Goal: Information Seeking & Learning: Learn about a topic

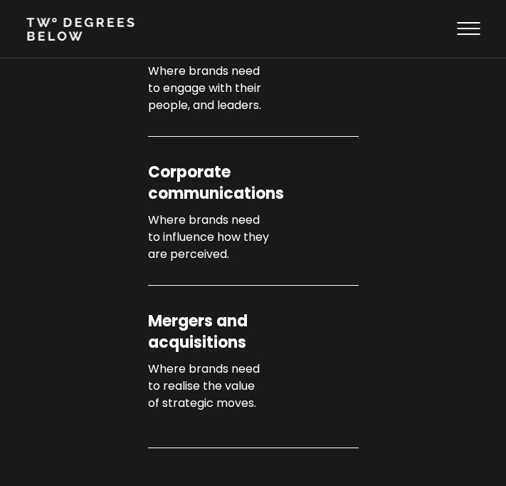
scroll to position [605, 0]
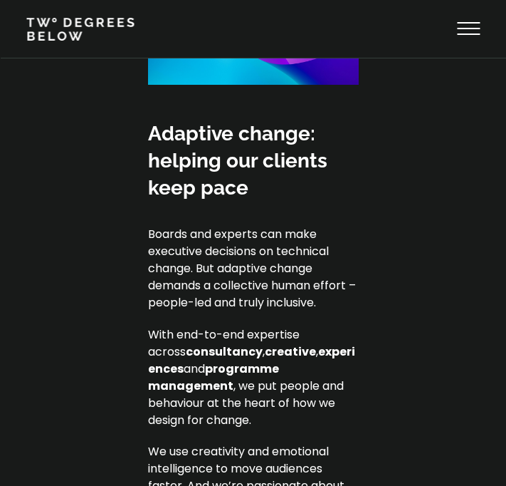
click at [125, 262] on div "Adaptive change: helping our clients keep pace Boards and experts can make exec…" at bounding box center [253, 382] width 506 height 525
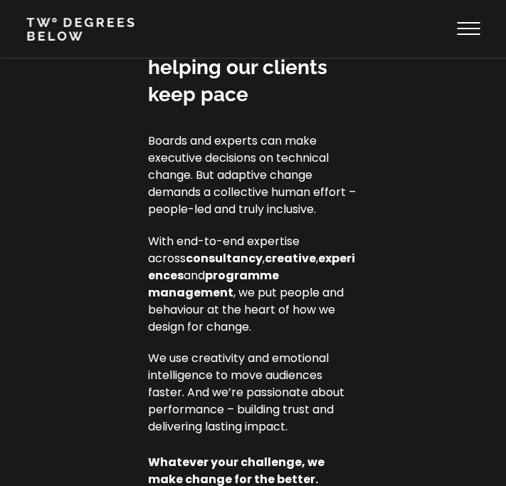
scroll to position [1247, 0]
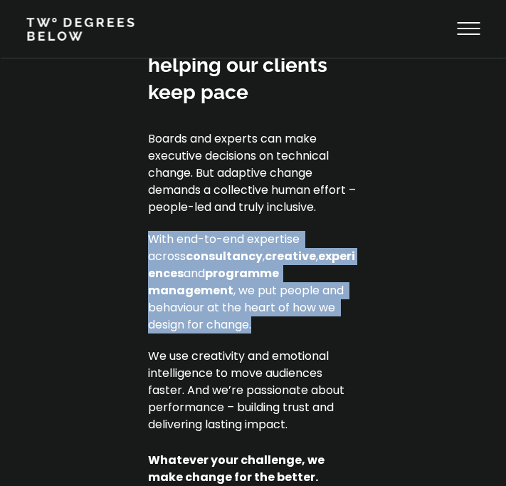
drag, startPoint x: 352, startPoint y: 303, endPoint x: 140, endPoint y: 239, distance: 221.7
click at [140, 239] on div "Adaptive change: helping our clients keep pace Boards and experts can make exec…" at bounding box center [253, 287] width 506 height 525
copy p "With end-to-end expertise across consultancy , creative , experiences and progr…"
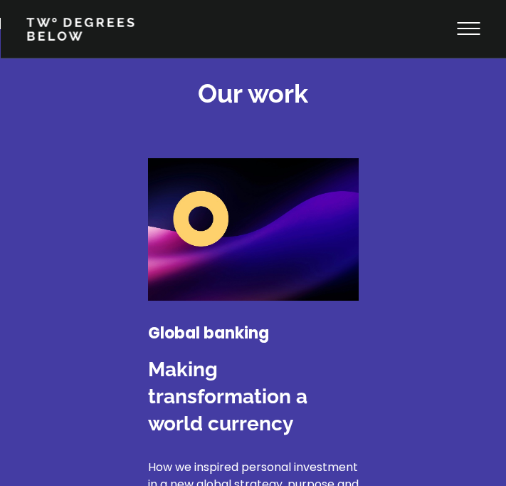
scroll to position [1954, 0]
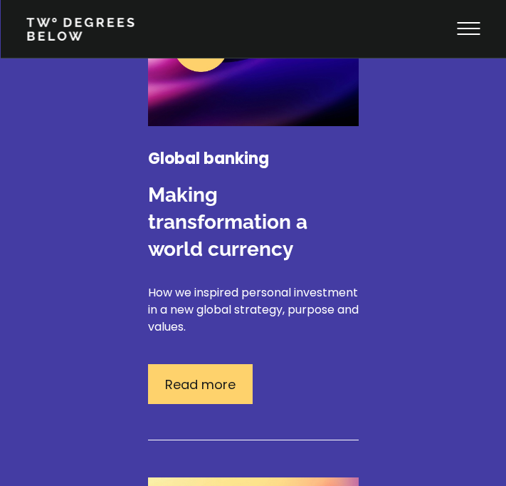
click at [206, 375] on p "Read more" at bounding box center [200, 384] width 71 height 19
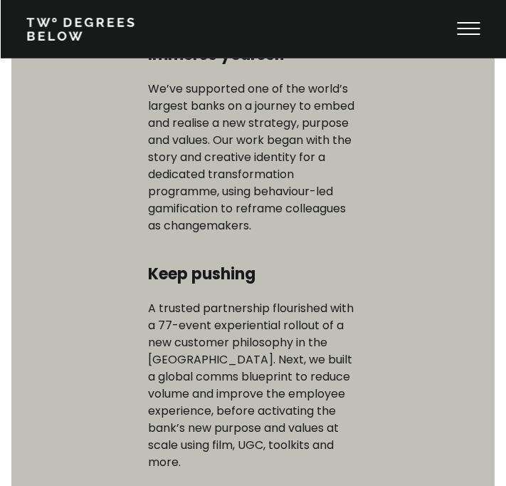
scroll to position [433, 0]
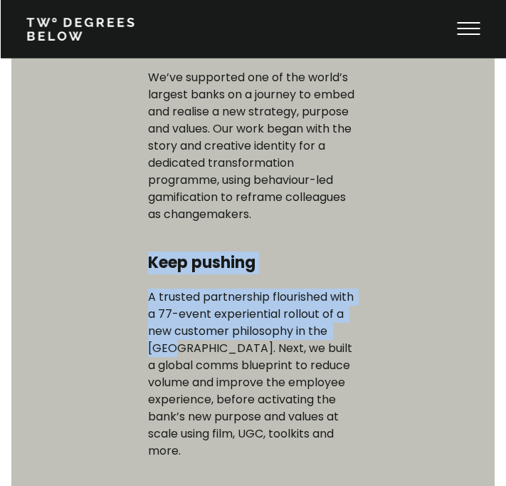
drag, startPoint x: 371, startPoint y: 335, endPoint x: 140, endPoint y: 259, distance: 243.0
click at [140, 259] on div "Global banking Making transformation a world currency Immerse yourself We’ve su…" at bounding box center [253, 353] width 506 height 1348
copy div "Keep pushing A trusted partnership flourished with a 77-event experiential roll…"
click at [146, 316] on div "Global banking Making transformation a world currency Immerse yourself We’ve su…" at bounding box center [253, 353] width 506 height 1348
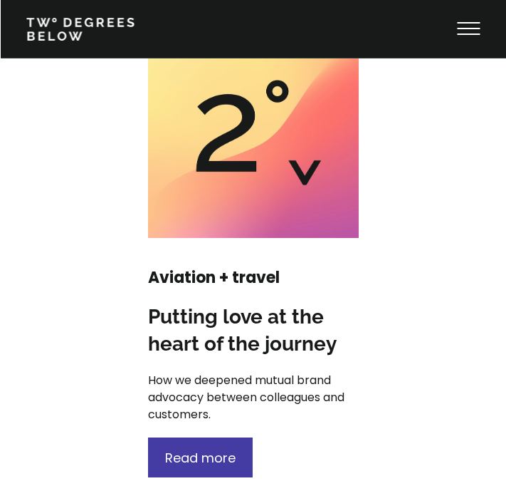
scroll to position [1554, 0]
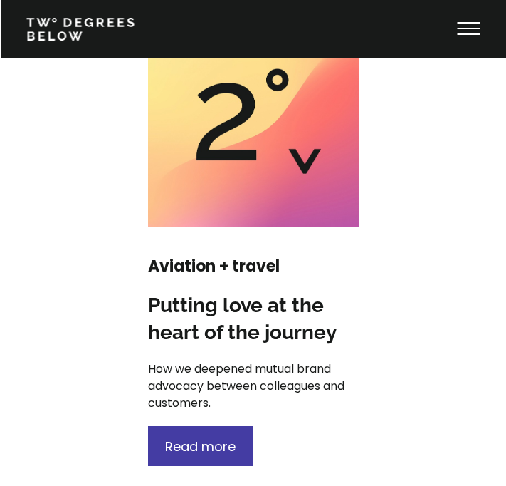
click at [268, 176] on img at bounding box center [253, 121] width 211 height 211
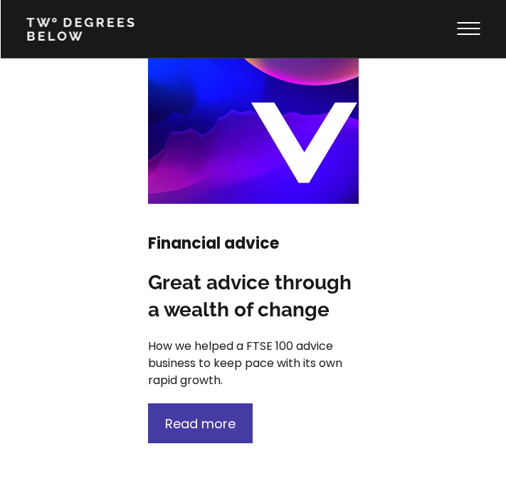
scroll to position [2075, 0]
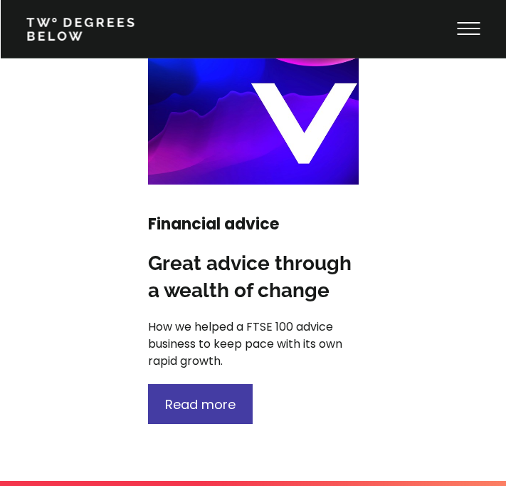
click at [253, 283] on h3 "Great advice through a wealth of change" at bounding box center [253, 277] width 211 height 54
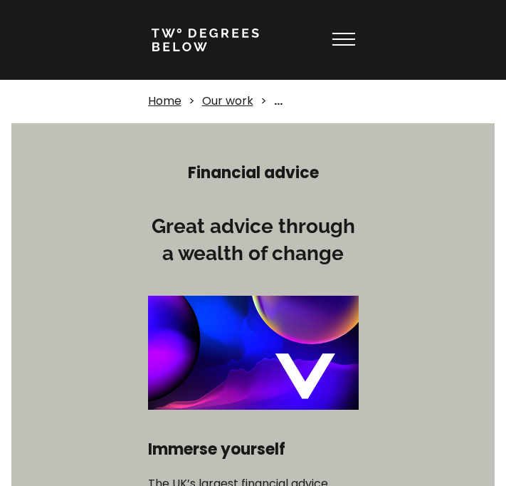
click at [335, 46] on icon at bounding box center [344, 40] width 23 height 34
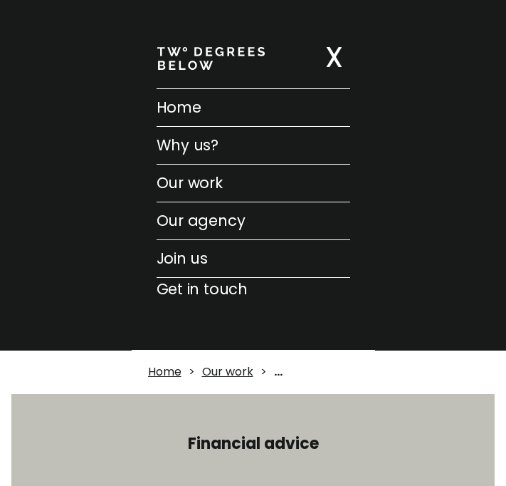
click at [199, 187] on p "Our work" at bounding box center [254, 183] width 194 height 23
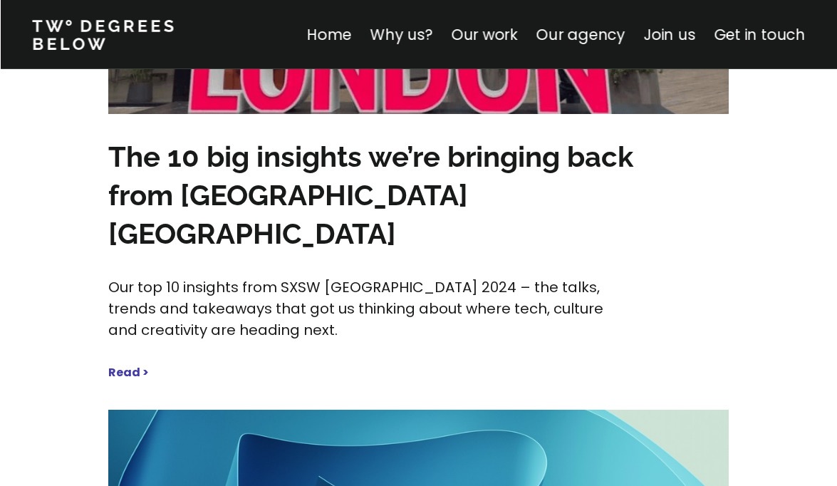
scroll to position [6284, 0]
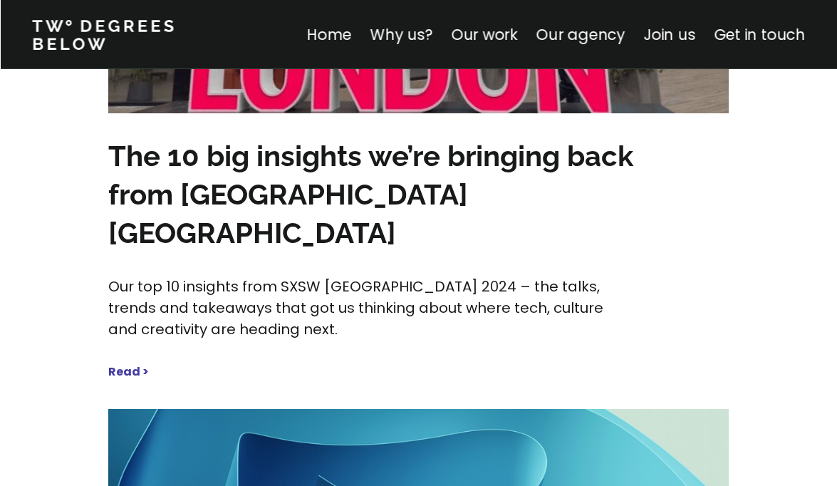
click at [416, 174] on h3 "The 10 big insights we’re bringing back from [GEOGRAPHIC_DATA] [GEOGRAPHIC_DATA]" at bounding box center [375, 194] width 534 height 115
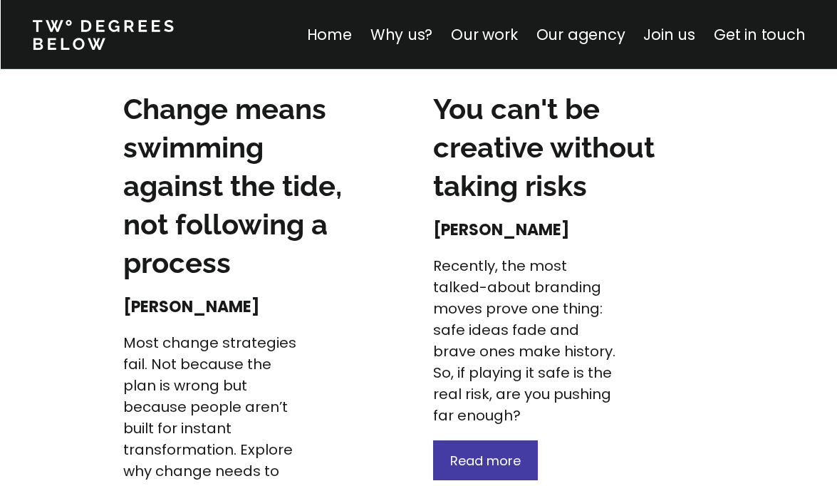
scroll to position [2939, 0]
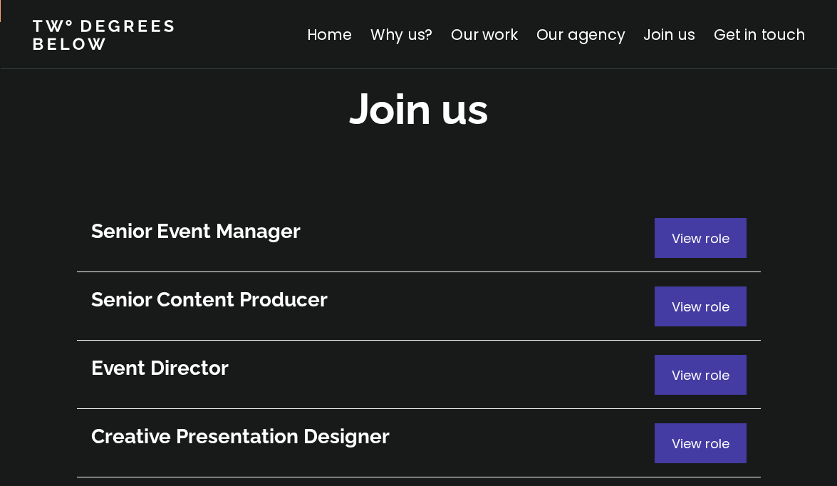
scroll to position [7799, 0]
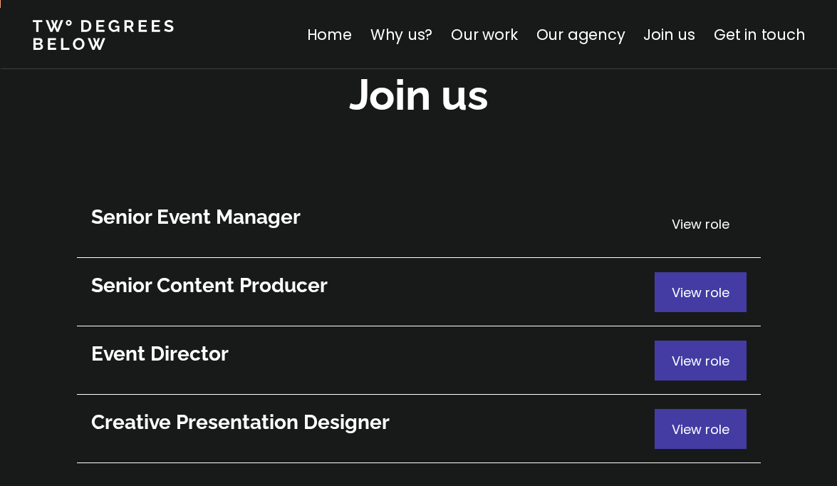
click at [720, 215] on span "View role" at bounding box center [701, 224] width 58 height 18
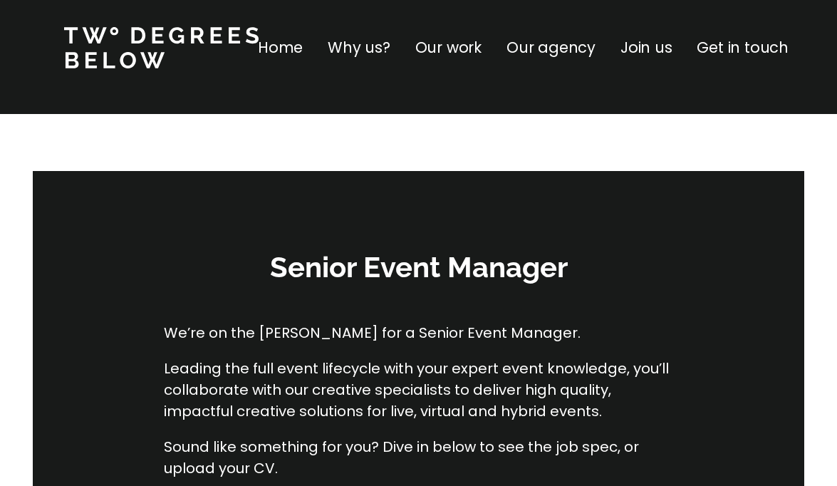
scroll to position [255, 0]
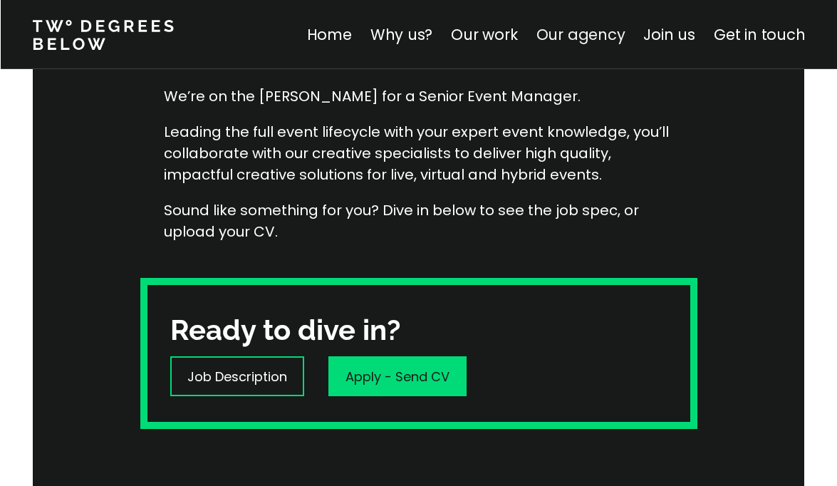
click at [588, 37] on link "Our agency" at bounding box center [580, 34] width 89 height 21
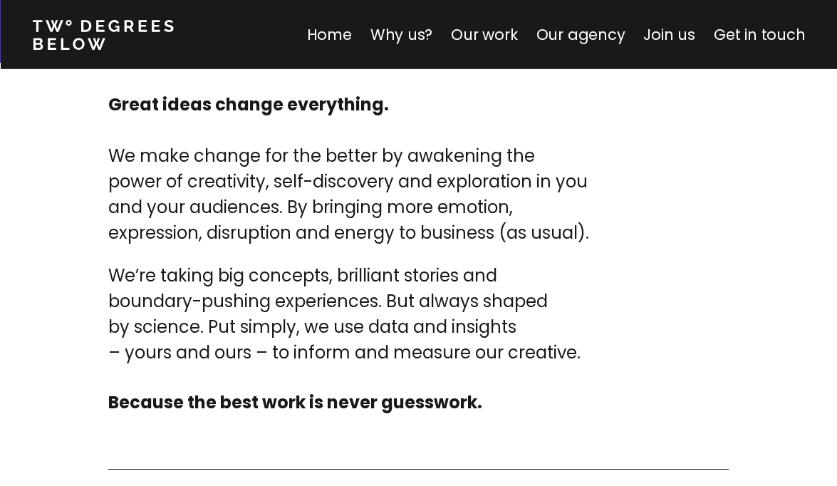
scroll to position [5201, 0]
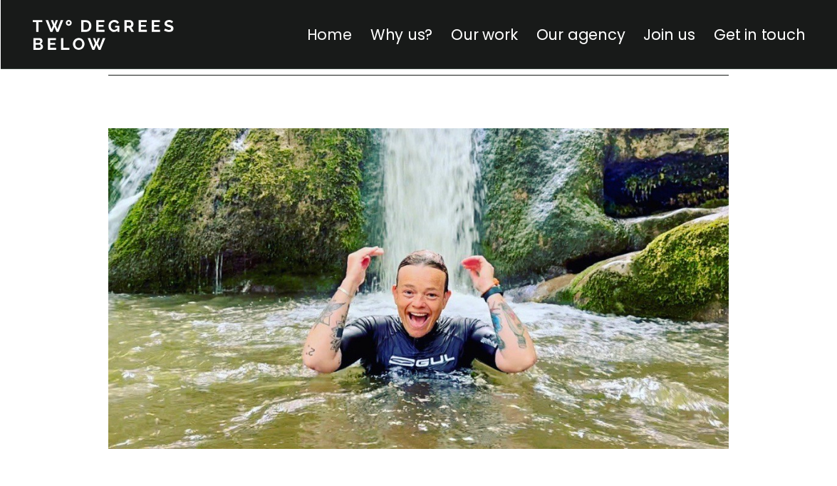
click at [343, 34] on link "Home" at bounding box center [328, 34] width 45 height 21
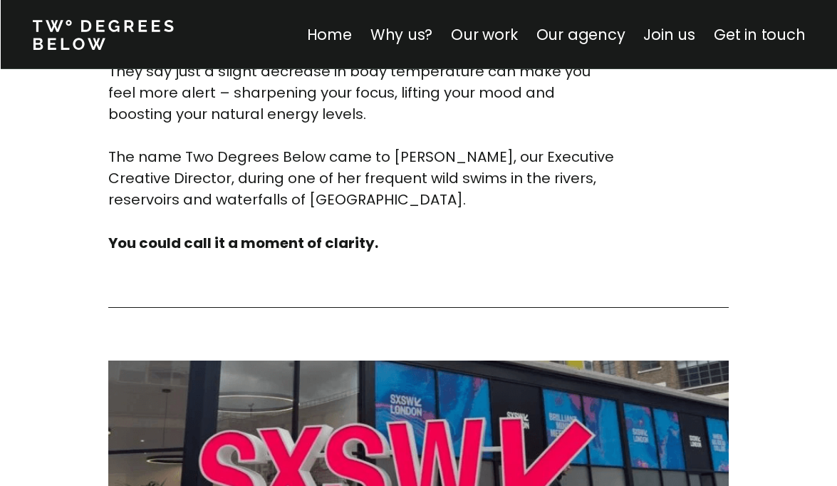
scroll to position [5863, 0]
